Goal: Information Seeking & Learning: Find specific fact

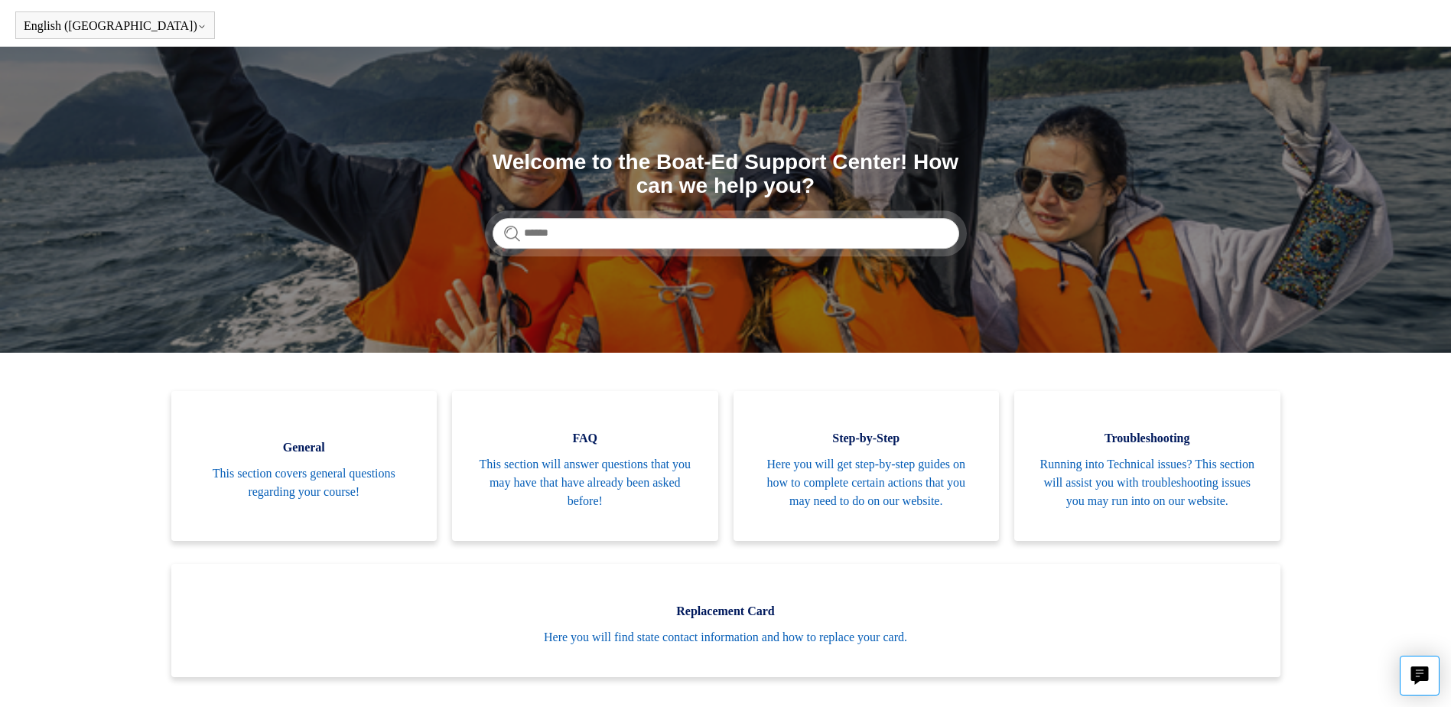
scroll to position [76, 0]
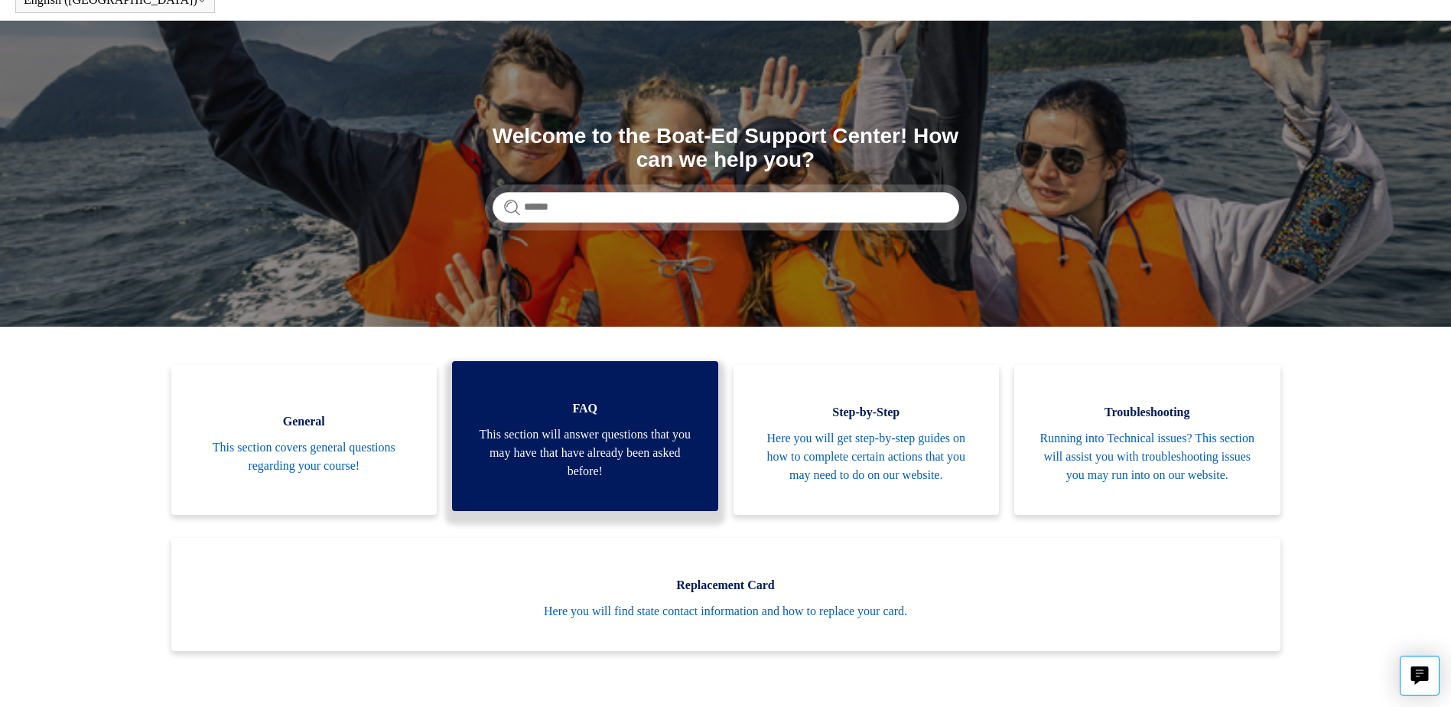
click at [619, 438] on span "This section will answer questions that you may have that have already been ask…" at bounding box center [585, 452] width 220 height 55
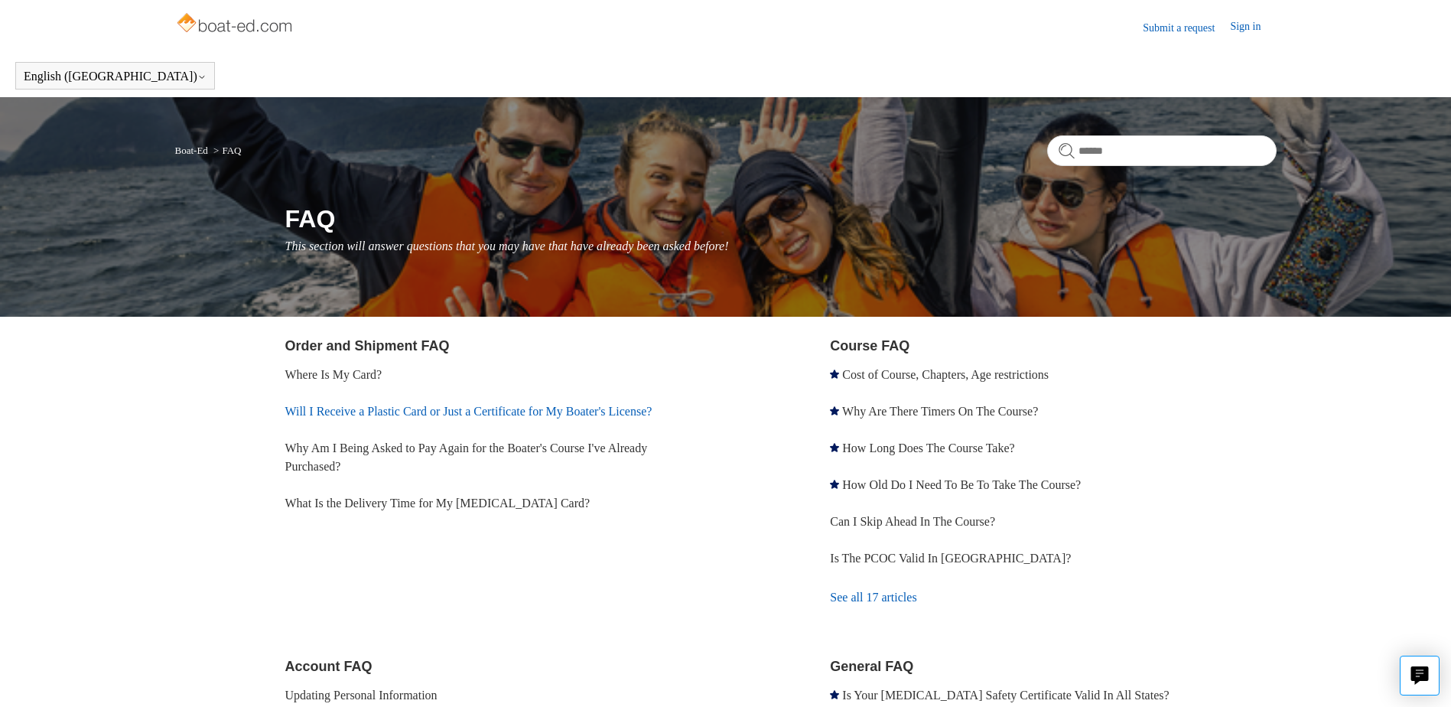
click at [366, 408] on link "Will I Receive a Plastic Card or Just a Certificate for My Boater's License?" at bounding box center [468, 411] width 367 height 13
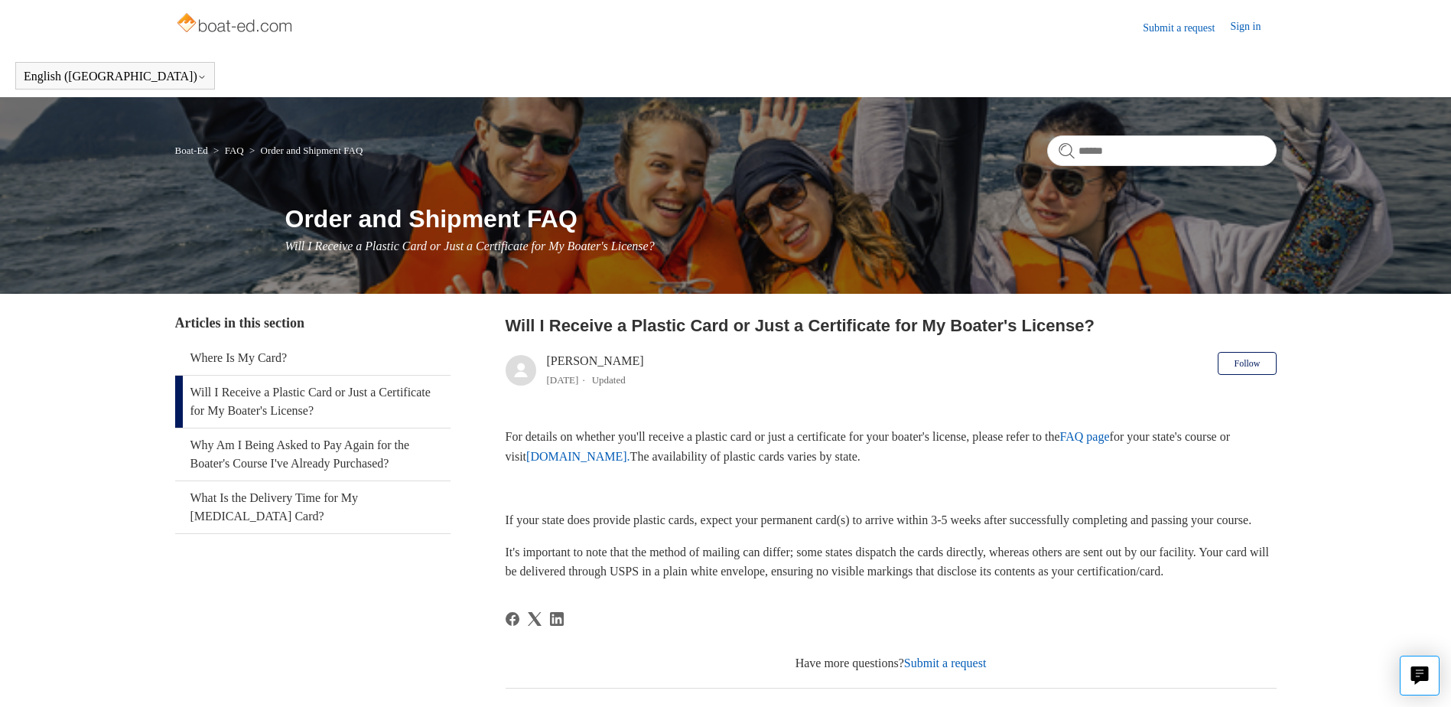
click at [1110, 441] on link "FAQ page" at bounding box center [1085, 436] width 50 height 13
